Goal: Information Seeking & Learning: Learn about a topic

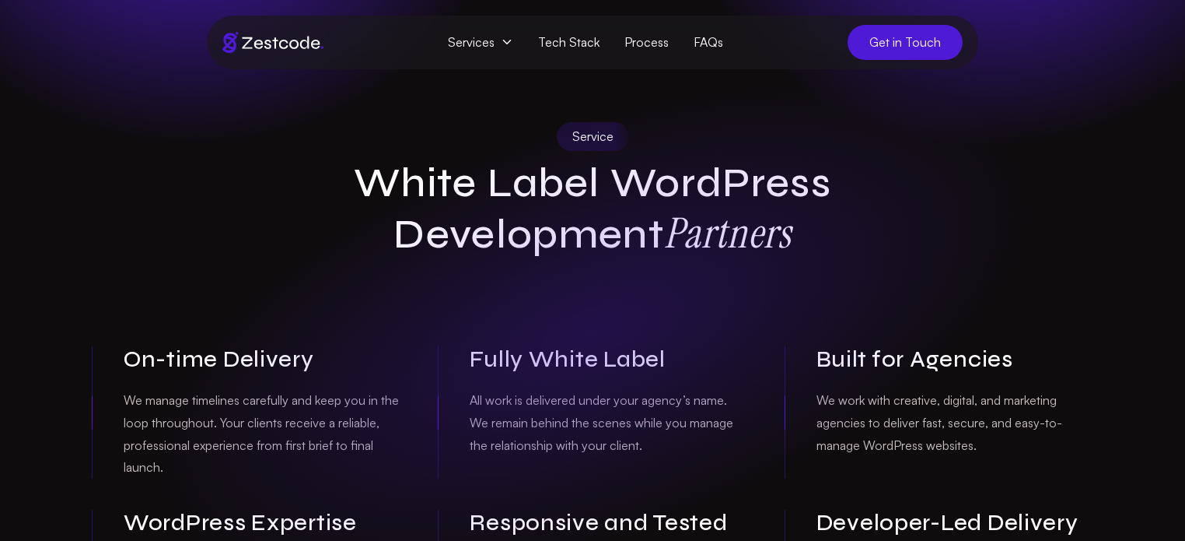
scroll to position [25, 0]
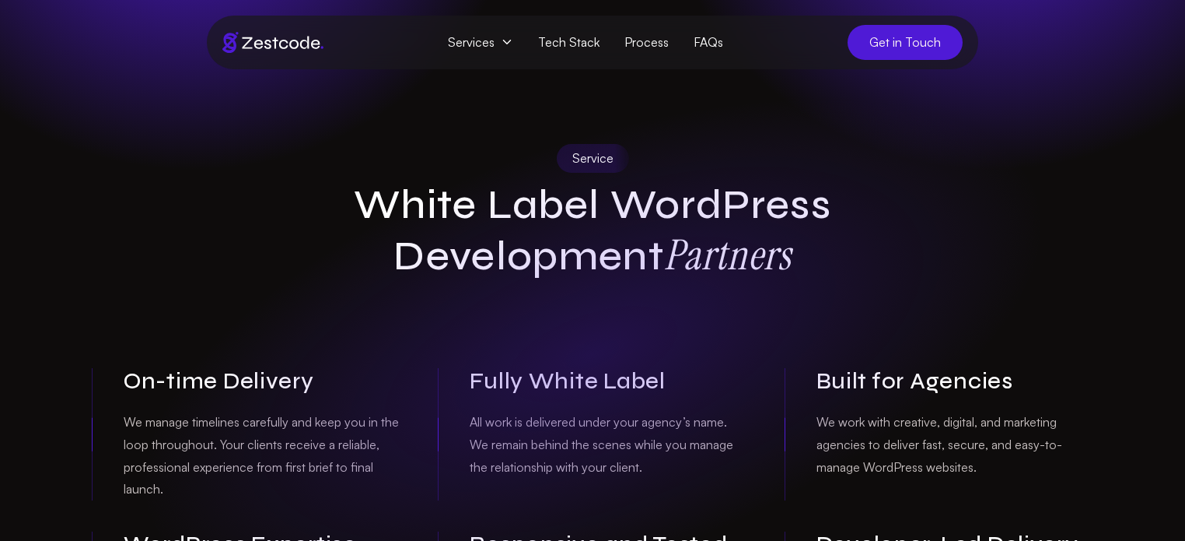
click at [425, 195] on h1 "White Label WordPress Development Partners" at bounding box center [592, 230] width 597 height 101
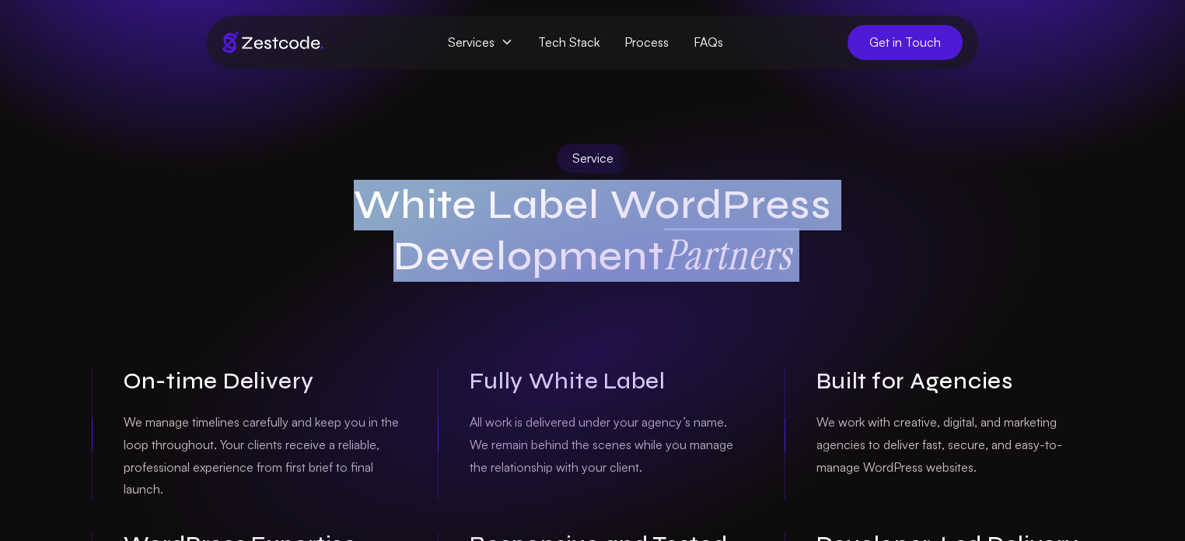
click at [366, 253] on h1 "White Label WordPress Development Partners" at bounding box center [592, 230] width 597 height 101
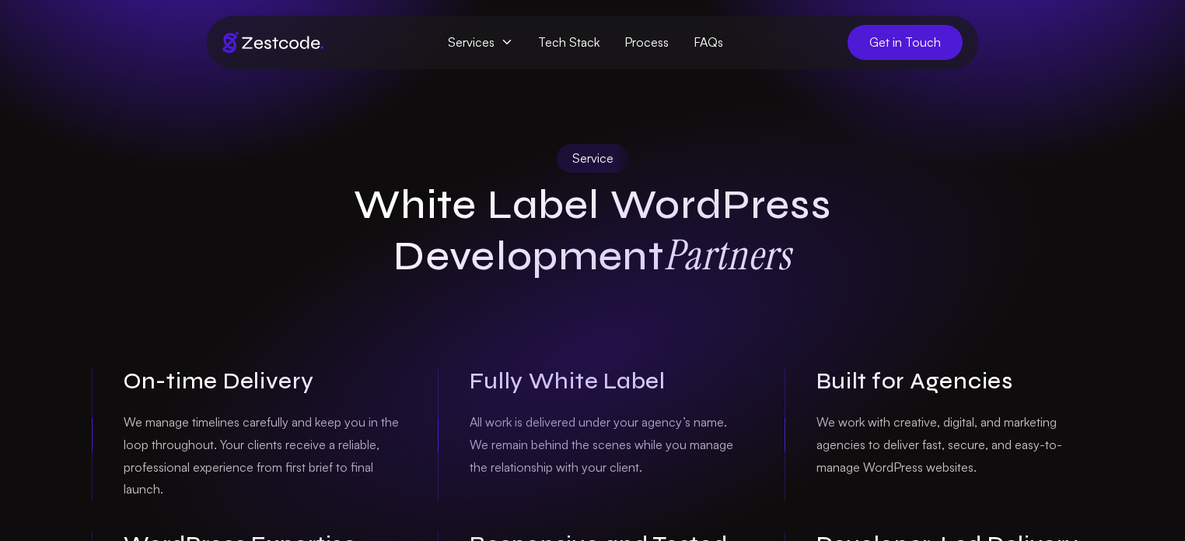
click at [396, 211] on h1 "White Label WordPress Development Partners" at bounding box center [592, 230] width 597 height 101
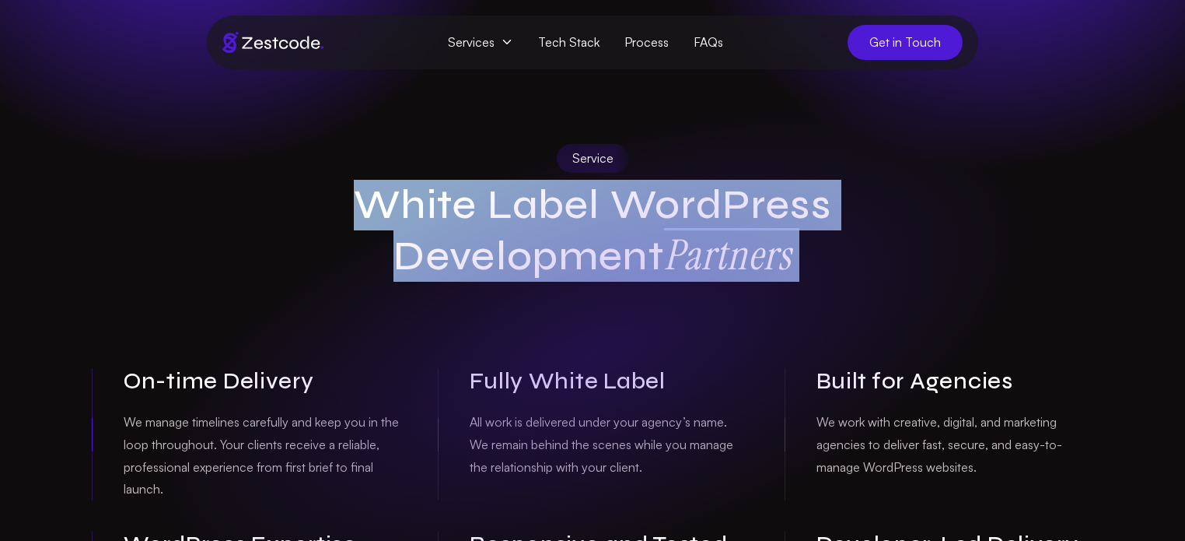
click at [264, 223] on div "Service White Label WordPress Development Partners On-time Delivery We manage t…" at bounding box center [592, 393] width 1027 height 498
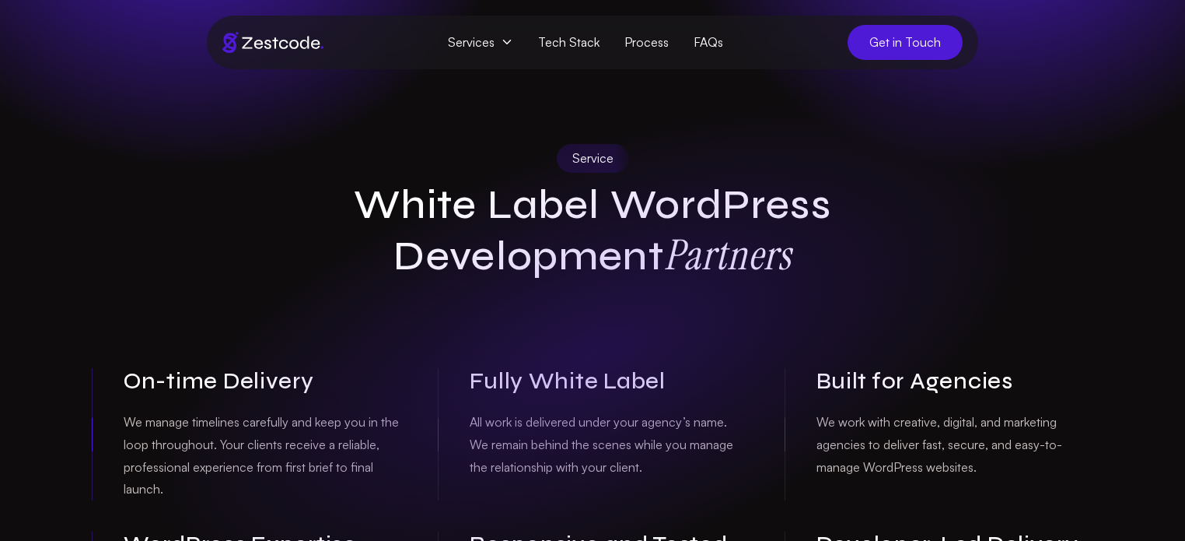
click at [410, 214] on h1 "White Label WordPress Development Partners" at bounding box center [592, 230] width 597 height 101
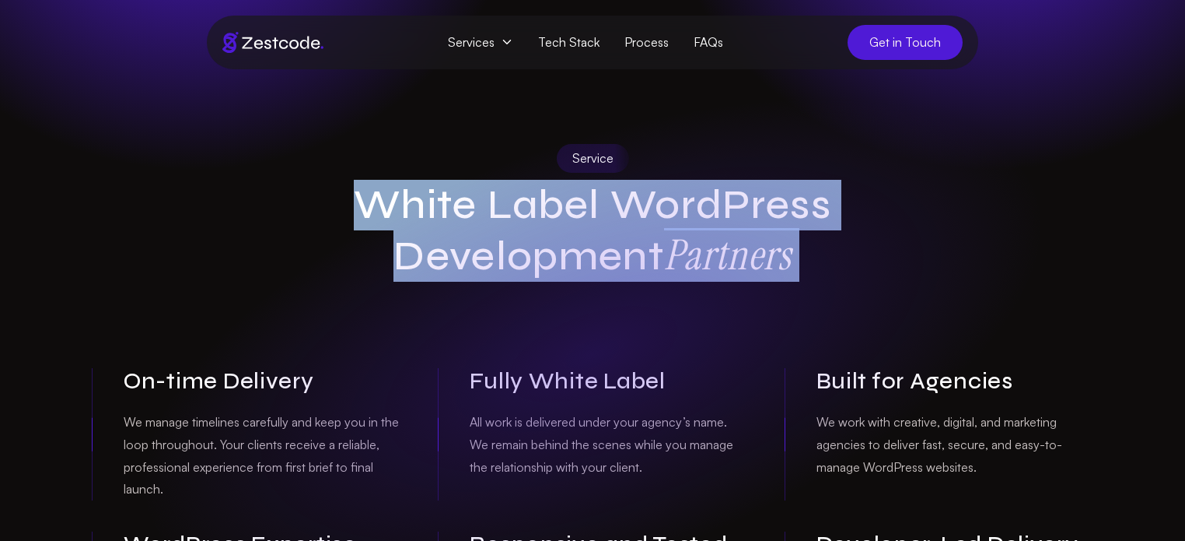
click at [366, 259] on h1 "White Label WordPress Development Partners" at bounding box center [592, 230] width 597 height 101
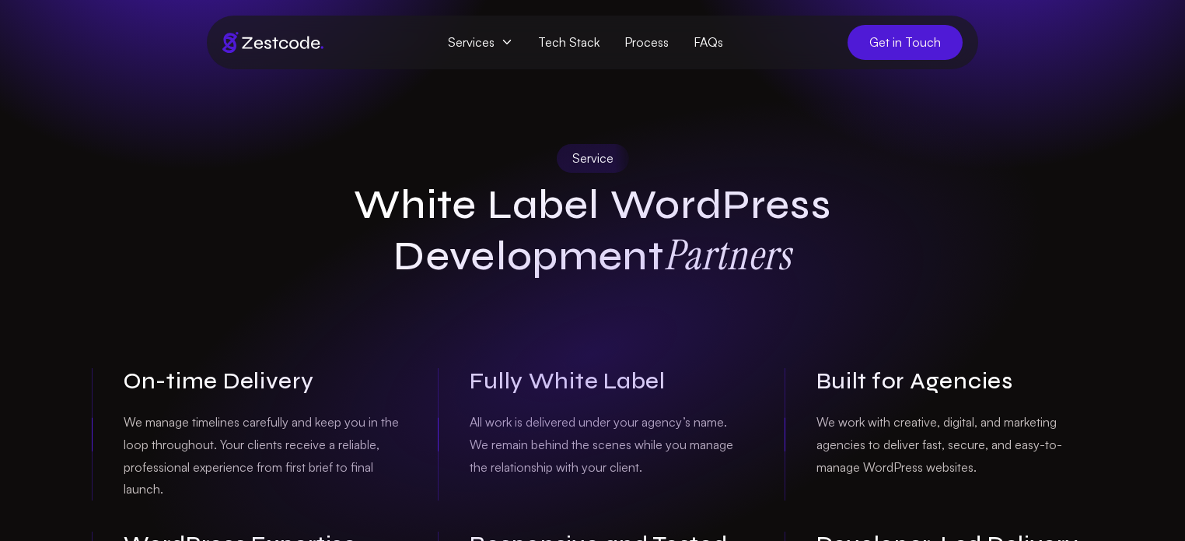
click at [415, 212] on h1 "White Label WordPress Development Partners" at bounding box center [592, 230] width 597 height 101
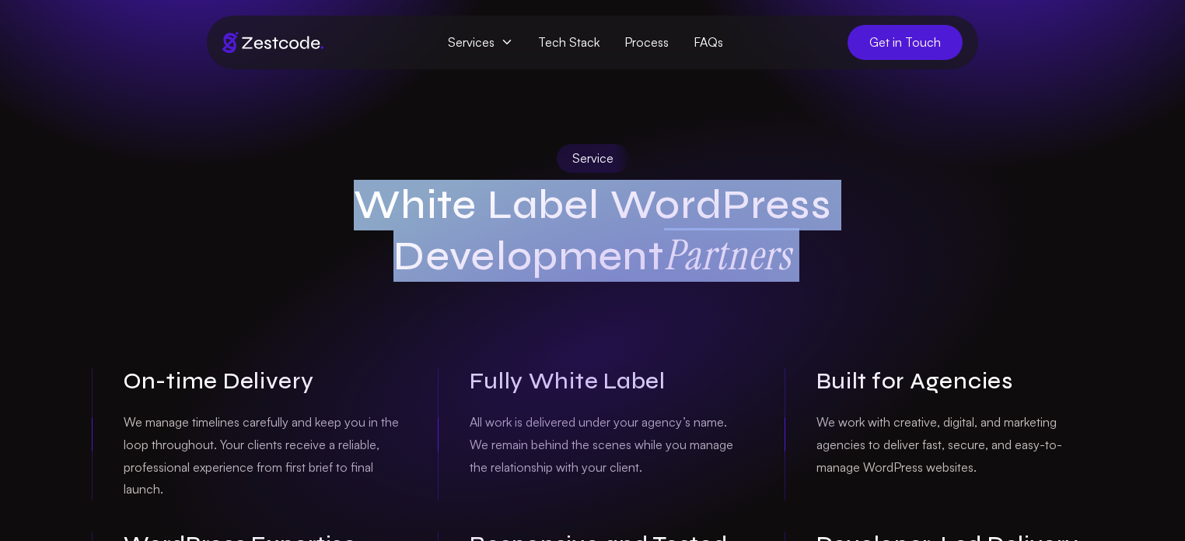
click at [415, 212] on h1 "White Label WordPress Development Partners" at bounding box center [592, 230] width 597 height 101
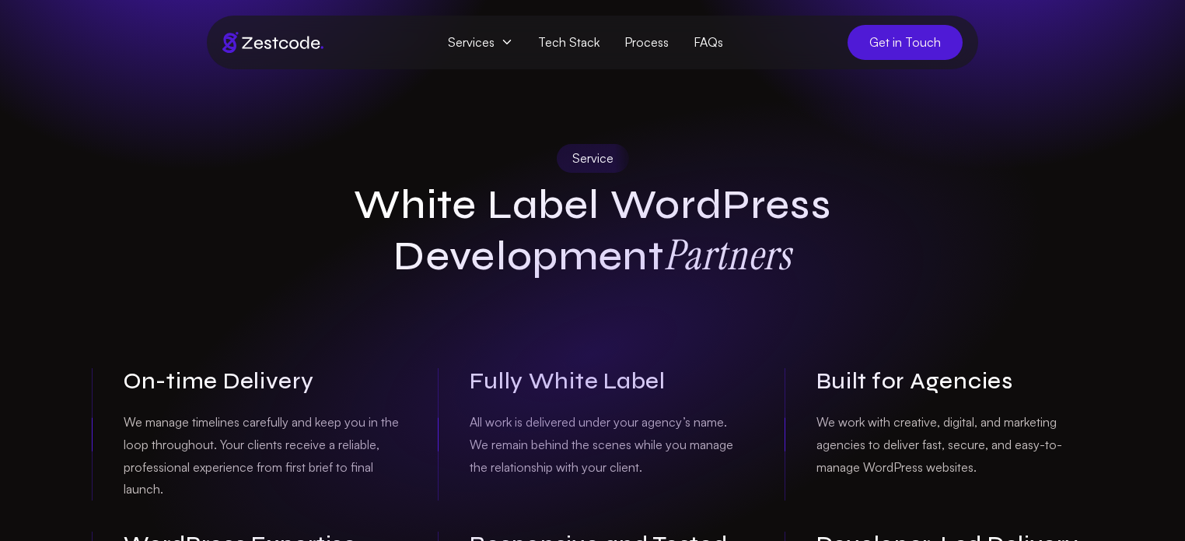
click at [380, 216] on h1 "White Label WordPress Development Partners" at bounding box center [592, 230] width 597 height 101
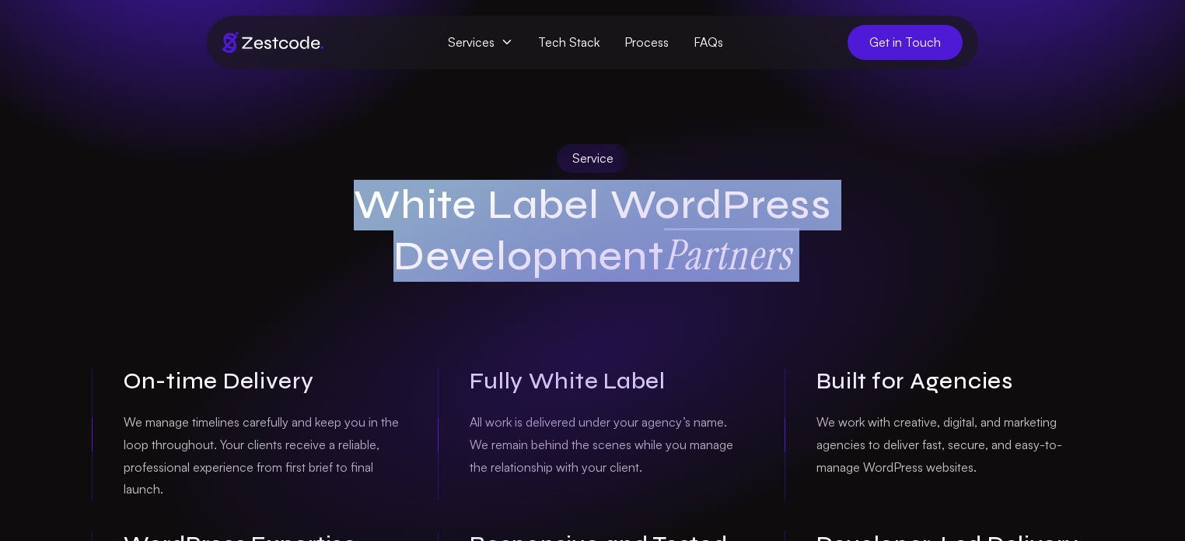
click at [296, 264] on h1 "White Label WordPress Development Partners" at bounding box center [592, 230] width 597 height 101
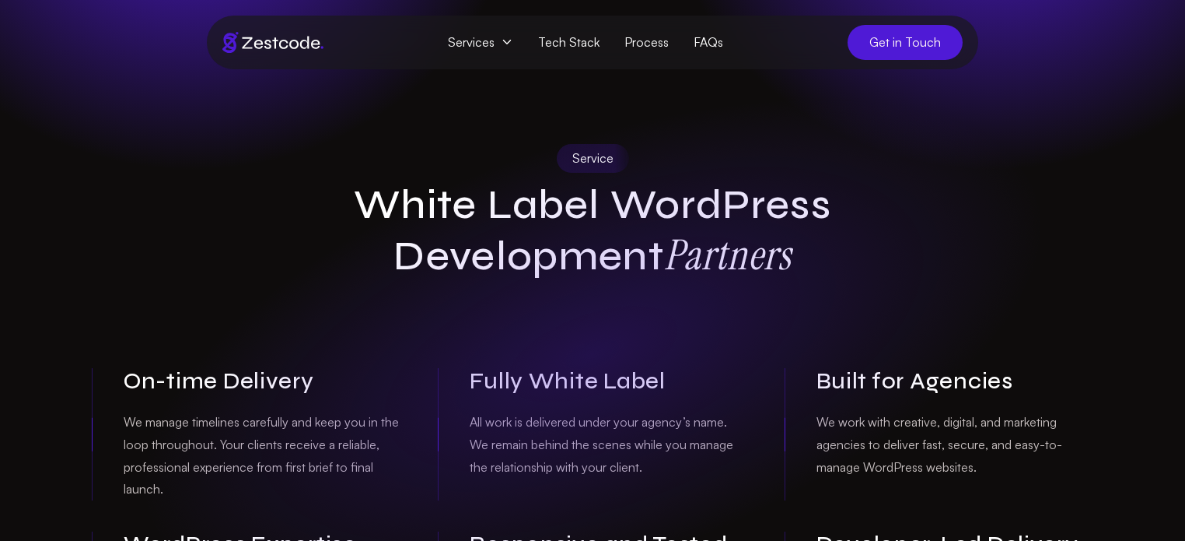
click at [390, 197] on h1 "White Label WordPress Development Partners" at bounding box center [592, 230] width 597 height 101
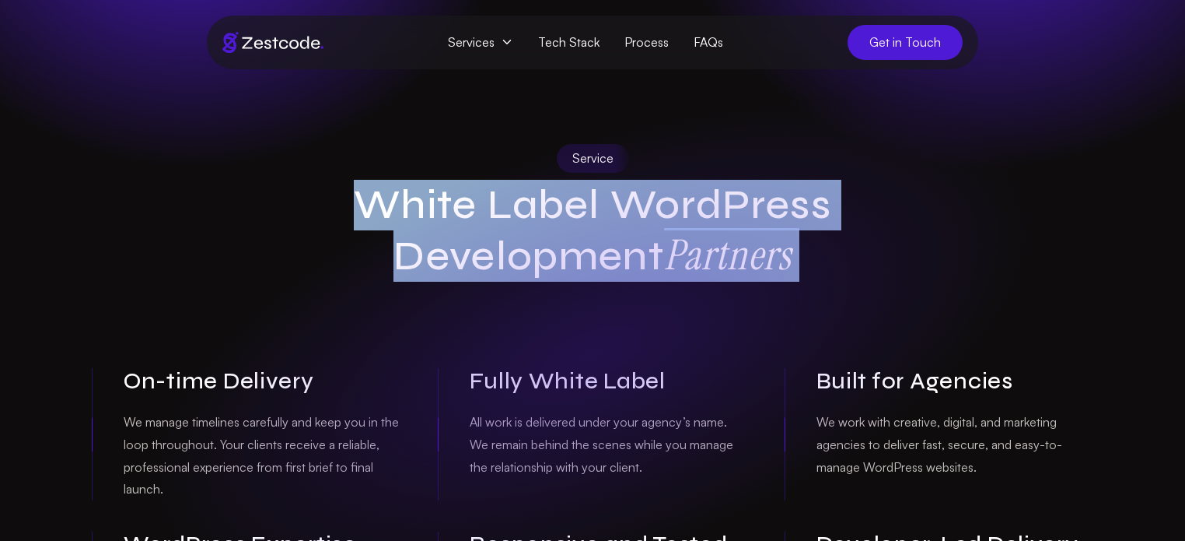
click at [355, 201] on h1 "White Label WordPress Development Partners" at bounding box center [592, 230] width 597 height 101
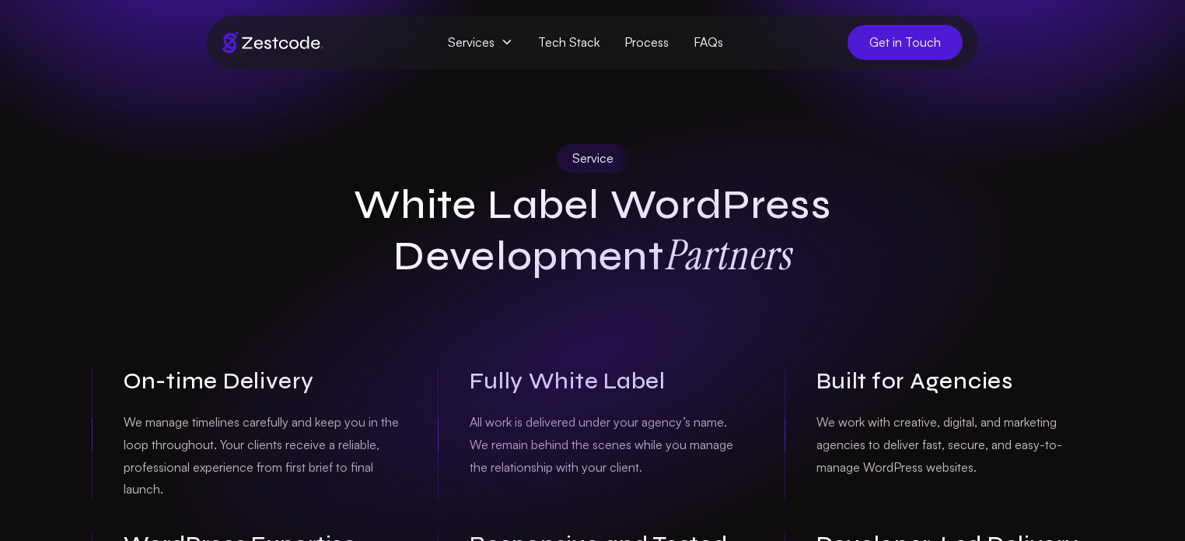
click at [355, 201] on h1 "White Label WordPress Development Partners" at bounding box center [592, 230] width 597 height 101
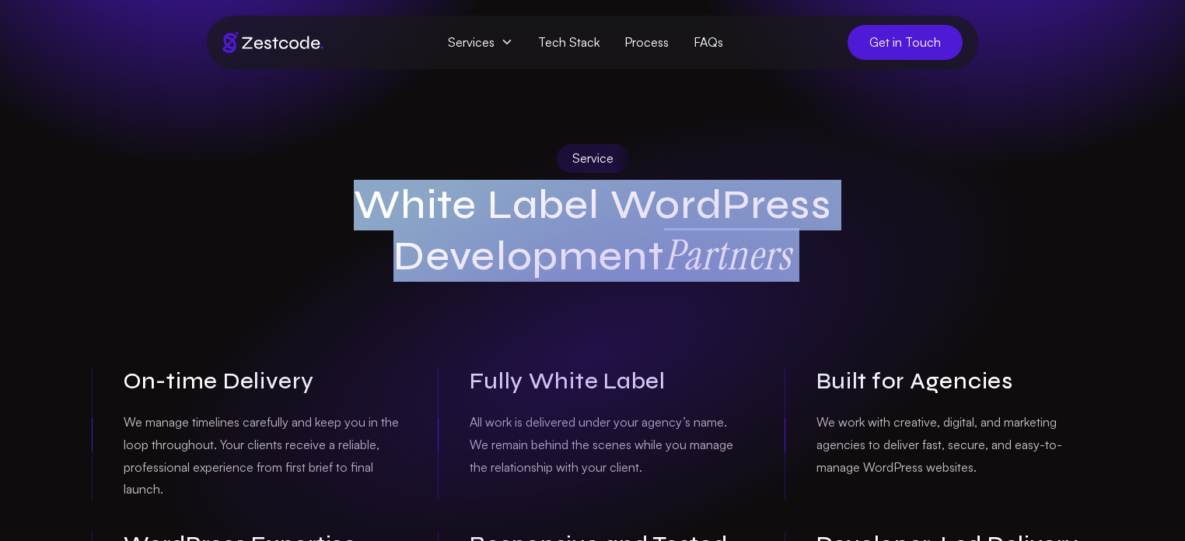
click at [386, 192] on h1 "White Label WordPress Development Partners" at bounding box center [592, 230] width 597 height 101
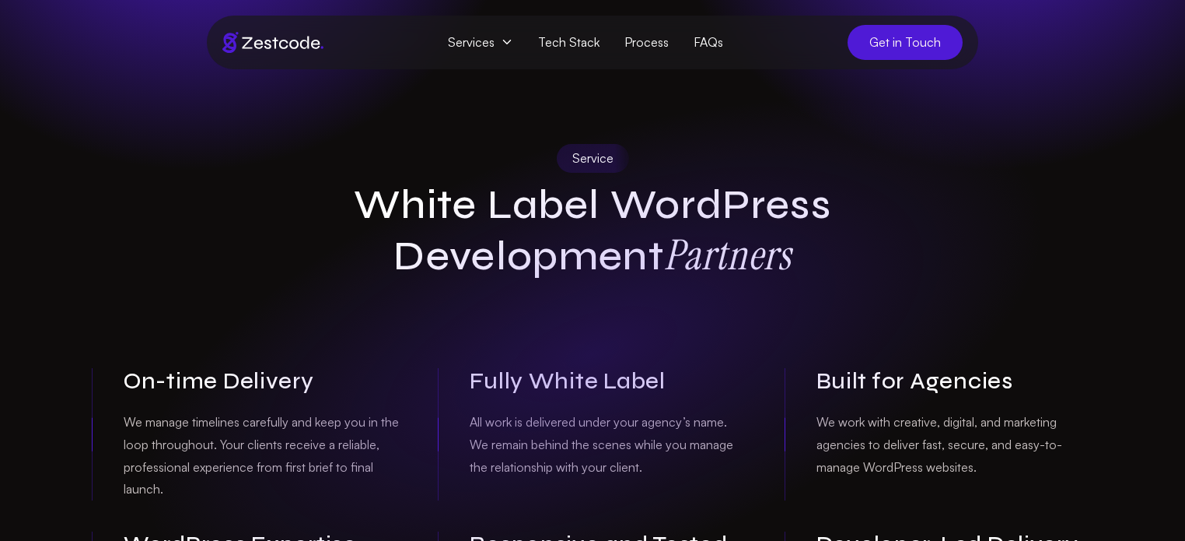
click at [386, 192] on h1 "White Label WordPress Development Partners" at bounding box center [592, 230] width 597 height 101
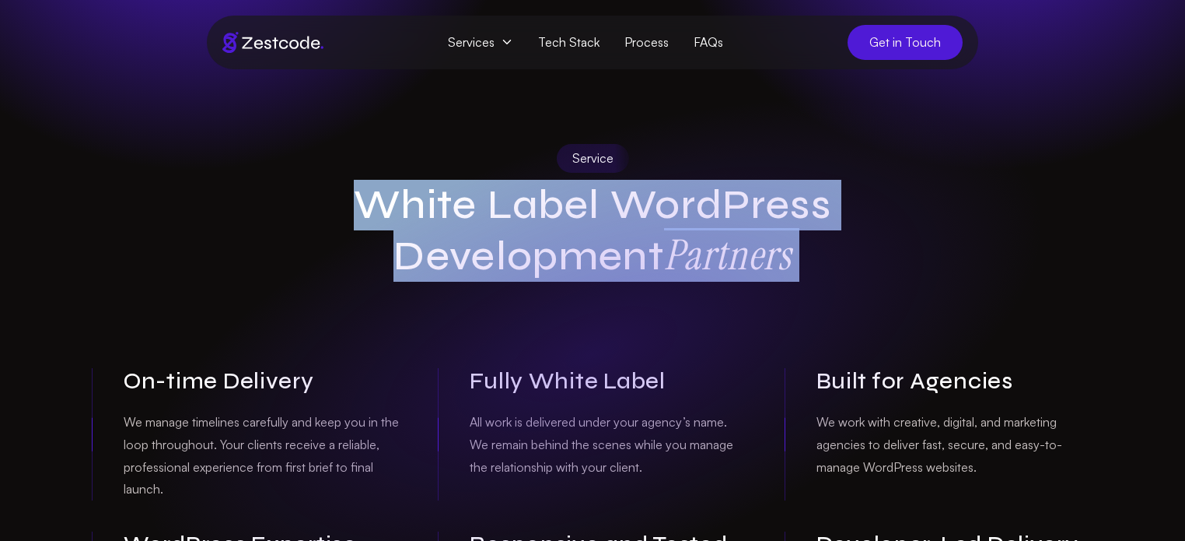
click at [331, 190] on h1 "White Label WordPress Development Partners" at bounding box center [592, 230] width 597 height 101
